Goal: Information Seeking & Learning: Understand process/instructions

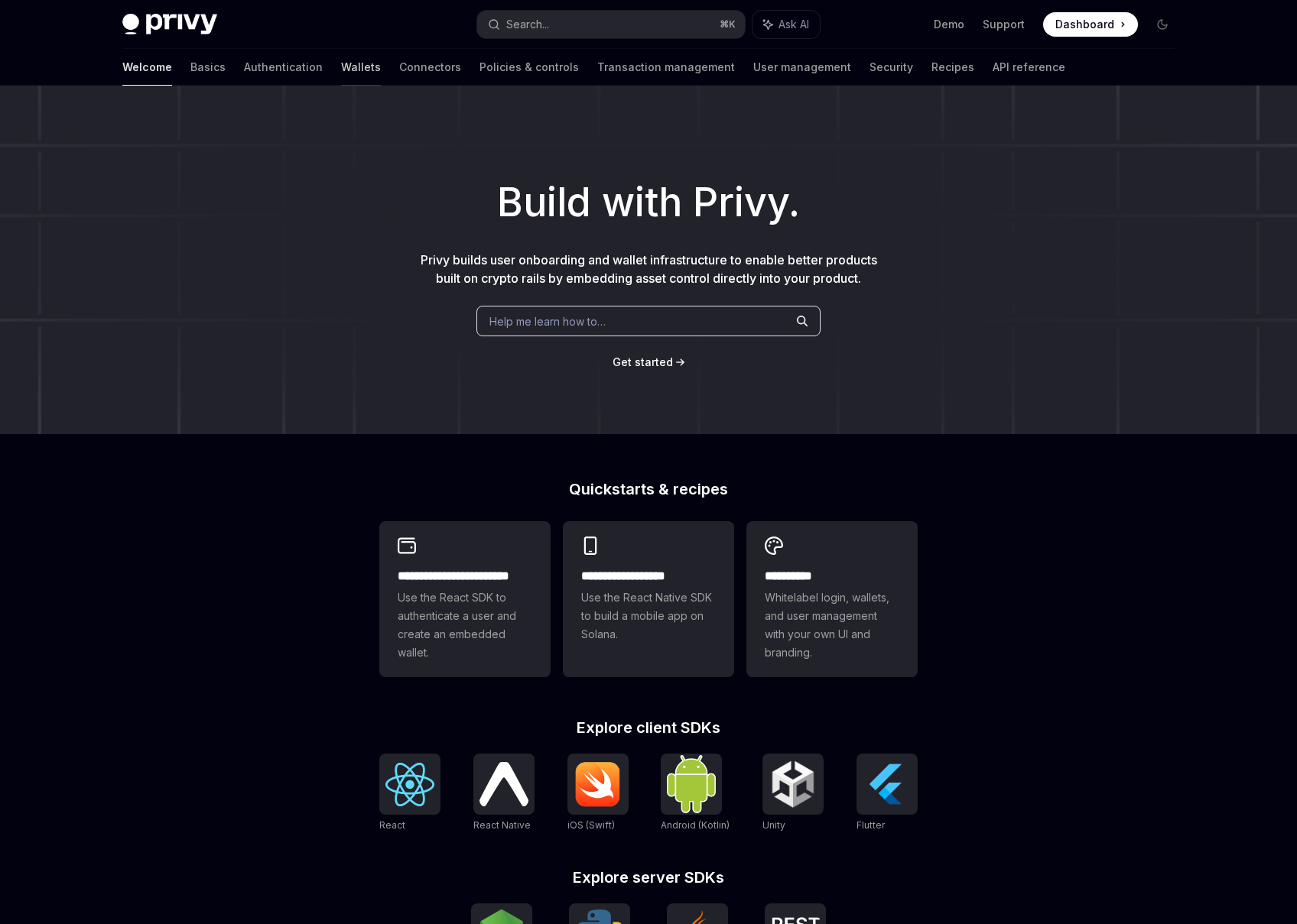
click at [341, 63] on link "Wallets" at bounding box center [361, 67] width 40 height 37
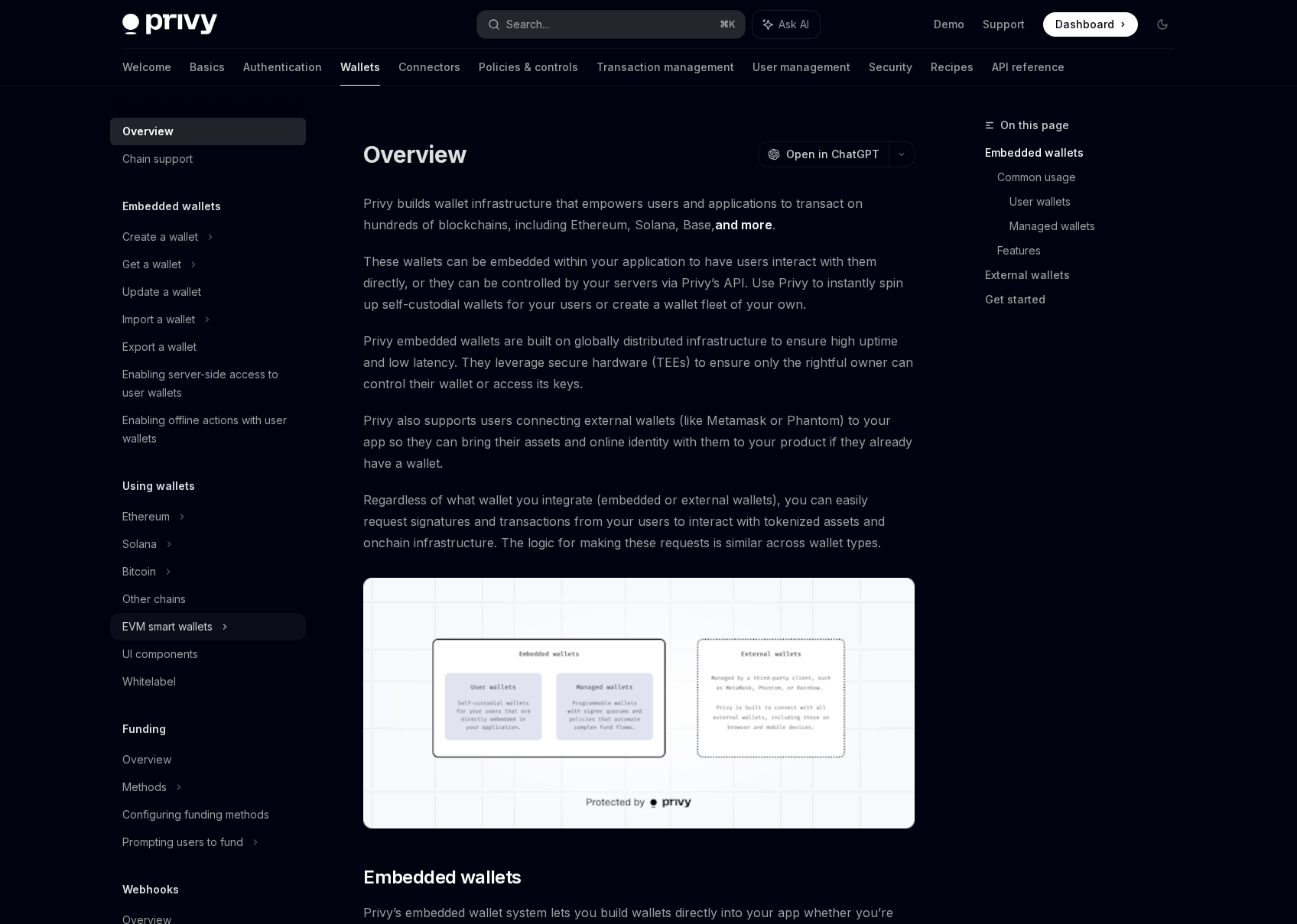
click at [227, 632] on icon at bounding box center [225, 627] width 6 height 18
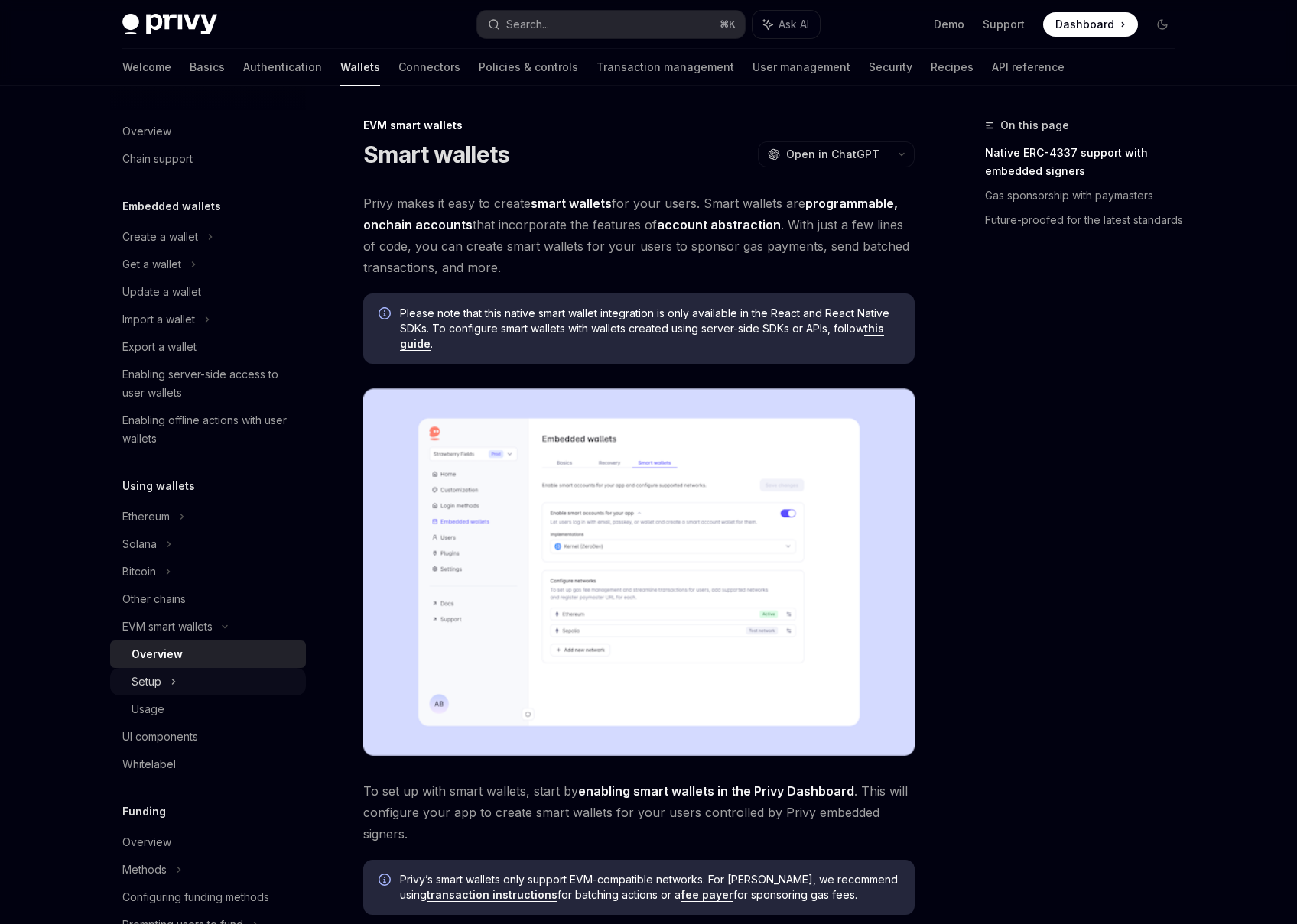
click at [181, 682] on div "Setup" at bounding box center [208, 682] width 196 height 28
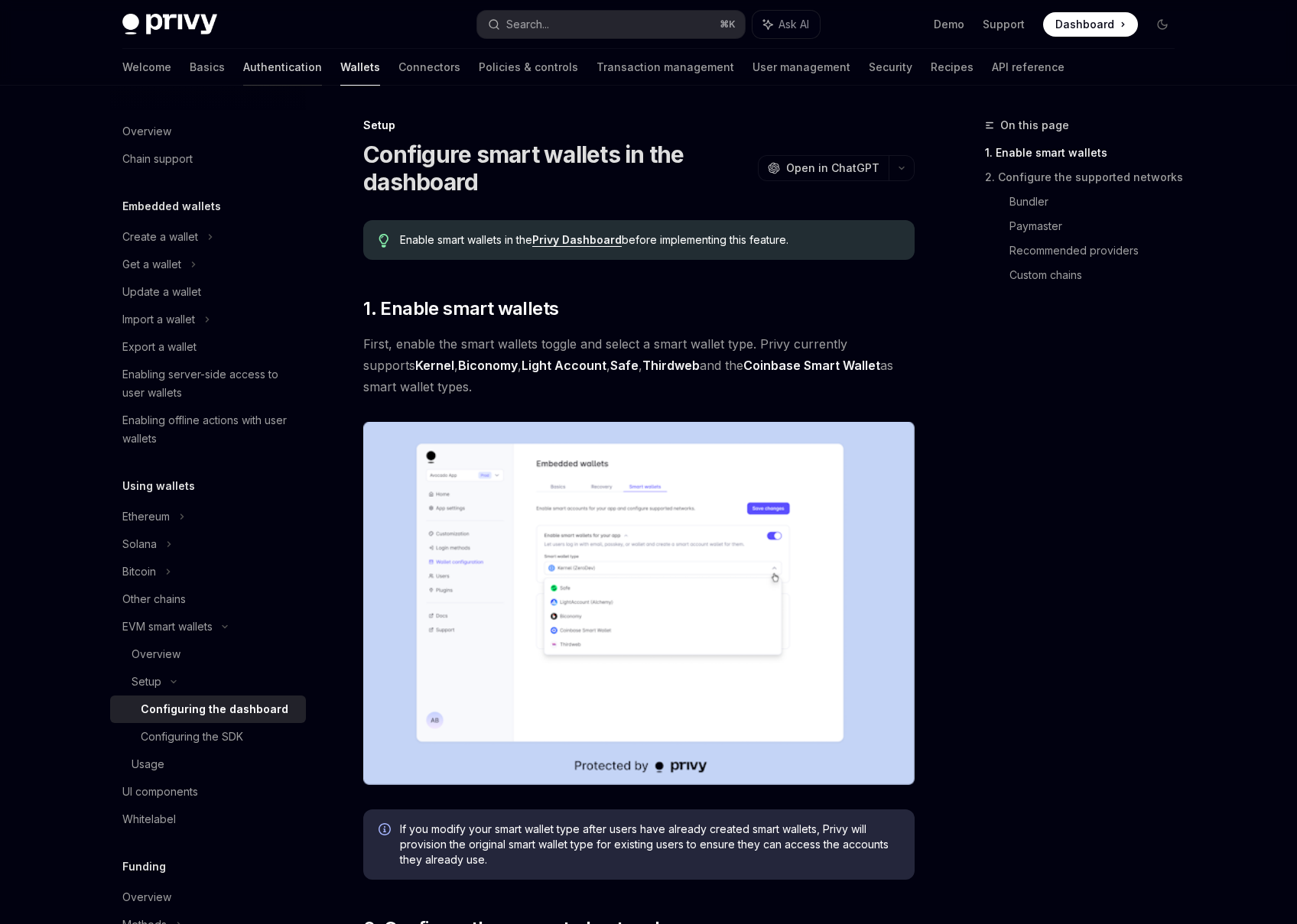
click at [243, 75] on link "Authentication" at bounding box center [283, 67] width 79 height 37
type textarea "*"
